Goal: Task Accomplishment & Management: Use online tool/utility

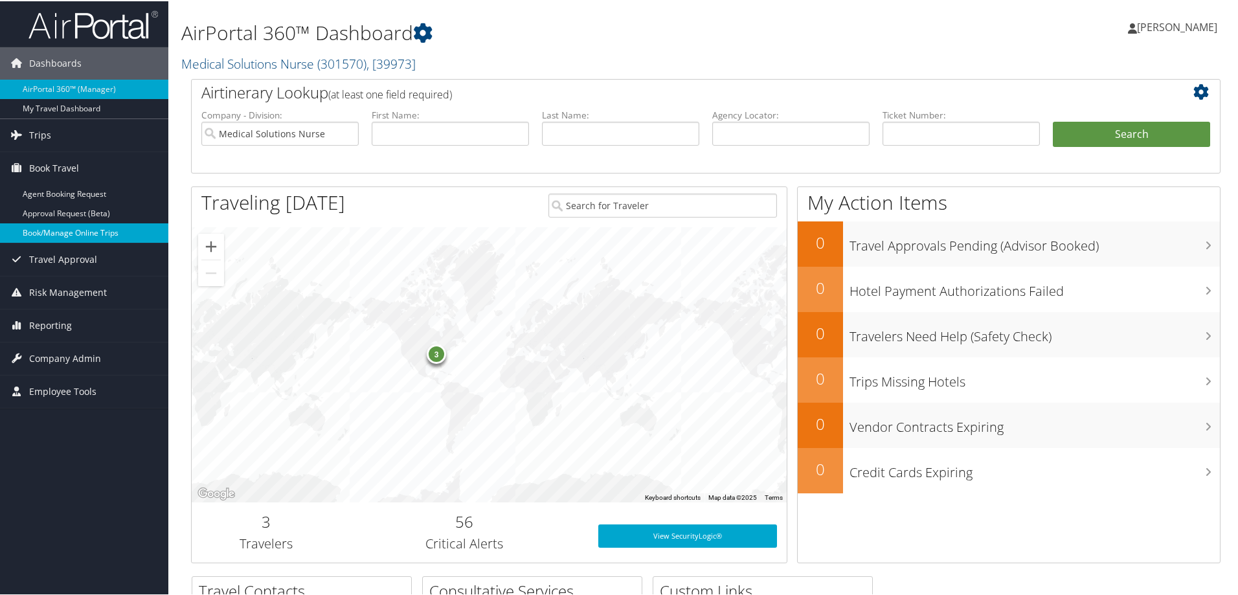
click at [111, 230] on link "Book/Manage Online Trips" at bounding box center [84, 231] width 168 height 19
